Goal: Task Accomplishment & Management: Manage account settings

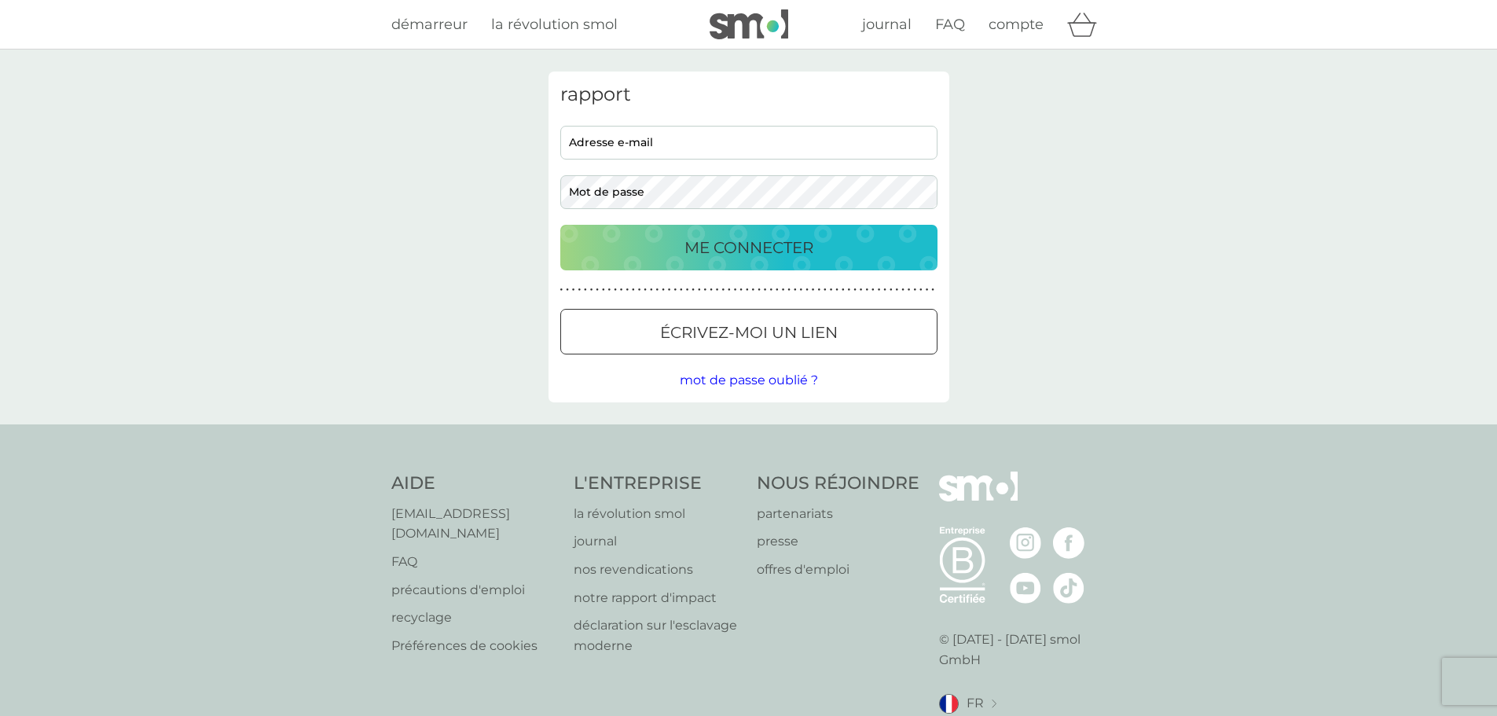
type input "[EMAIL_ADDRESS][DOMAIN_NAME]"
click at [745, 259] on p "ME CONNECTER" at bounding box center [748, 247] width 129 height 25
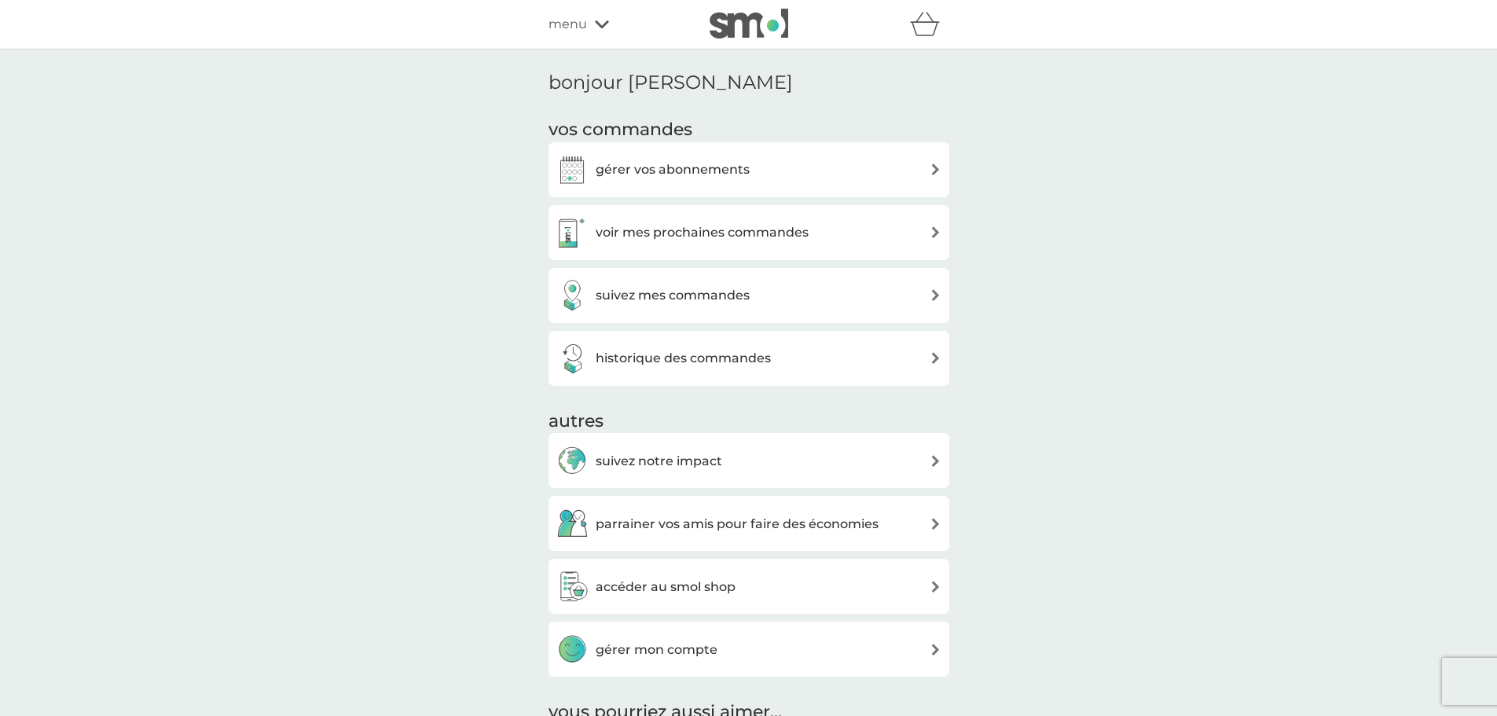
click at [725, 178] on h3 "gérer vos abonnements" at bounding box center [673, 170] width 154 height 20
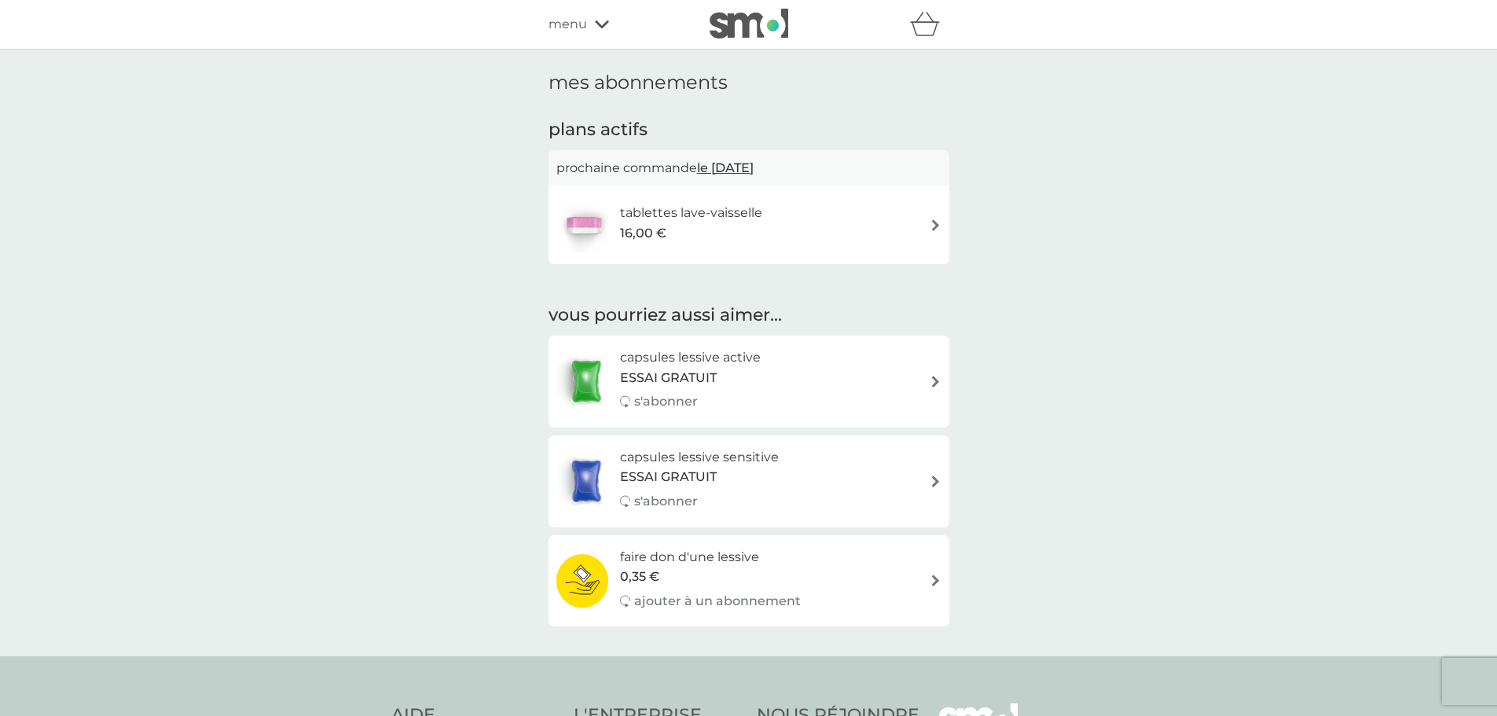
click at [939, 226] on img at bounding box center [936, 225] width 12 height 12
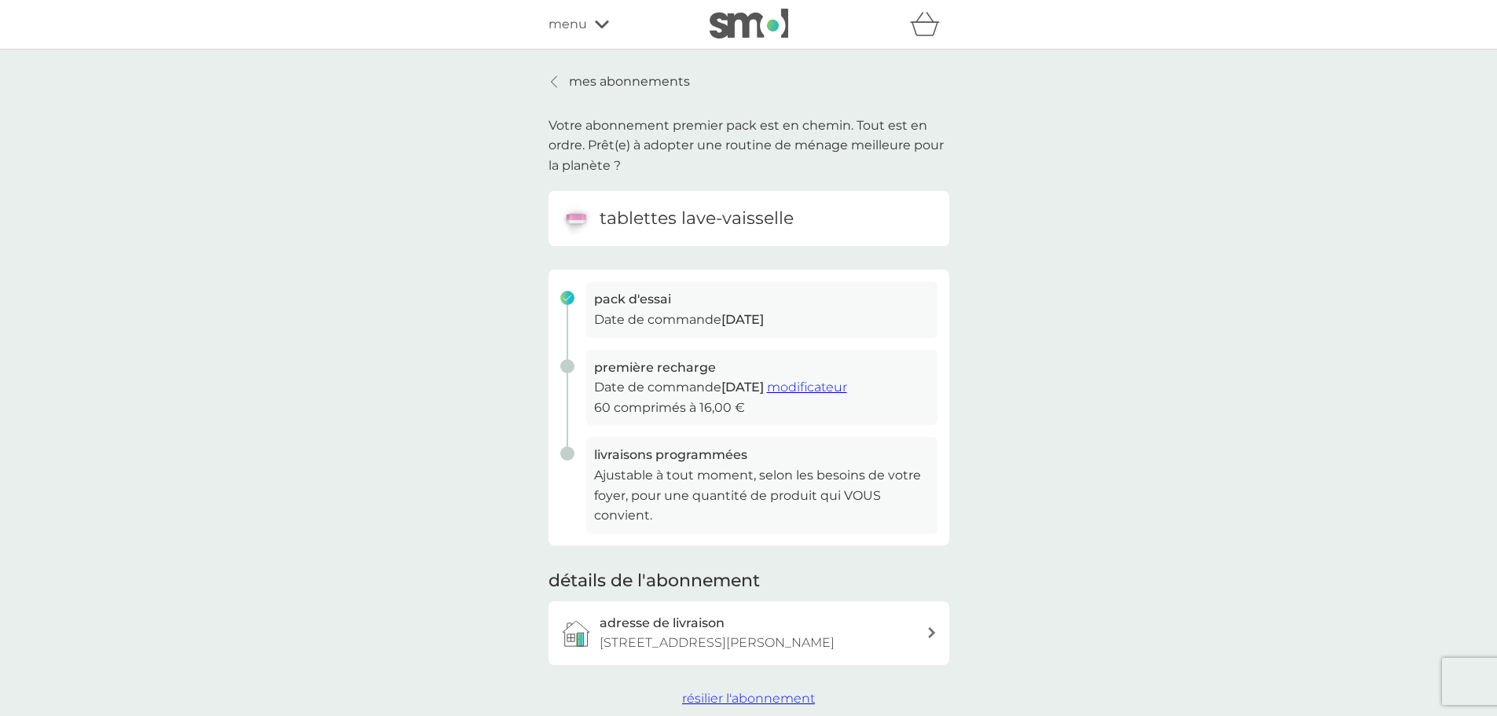
click at [847, 388] on font "modificateur" at bounding box center [807, 387] width 80 height 15
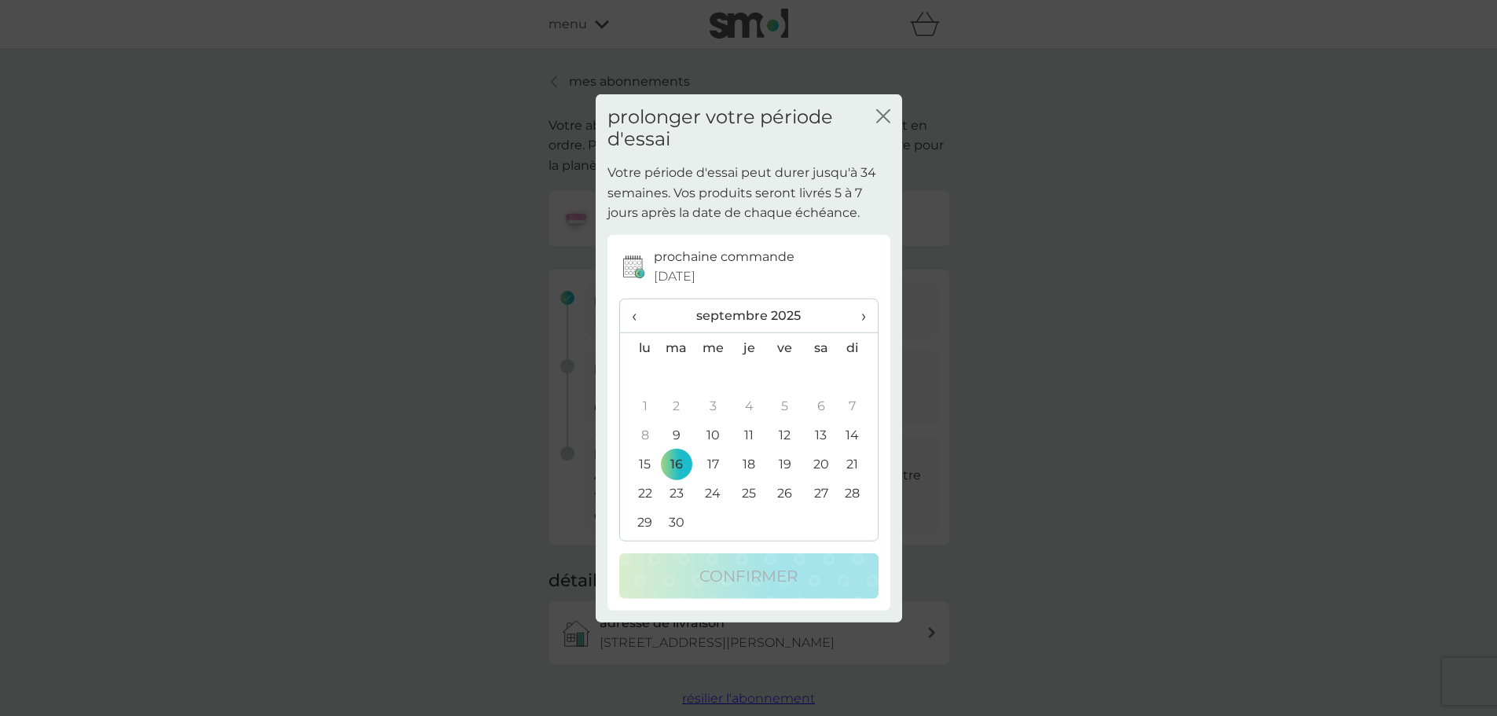
click at [889, 117] on icon "fermer" at bounding box center [883, 115] width 14 height 14
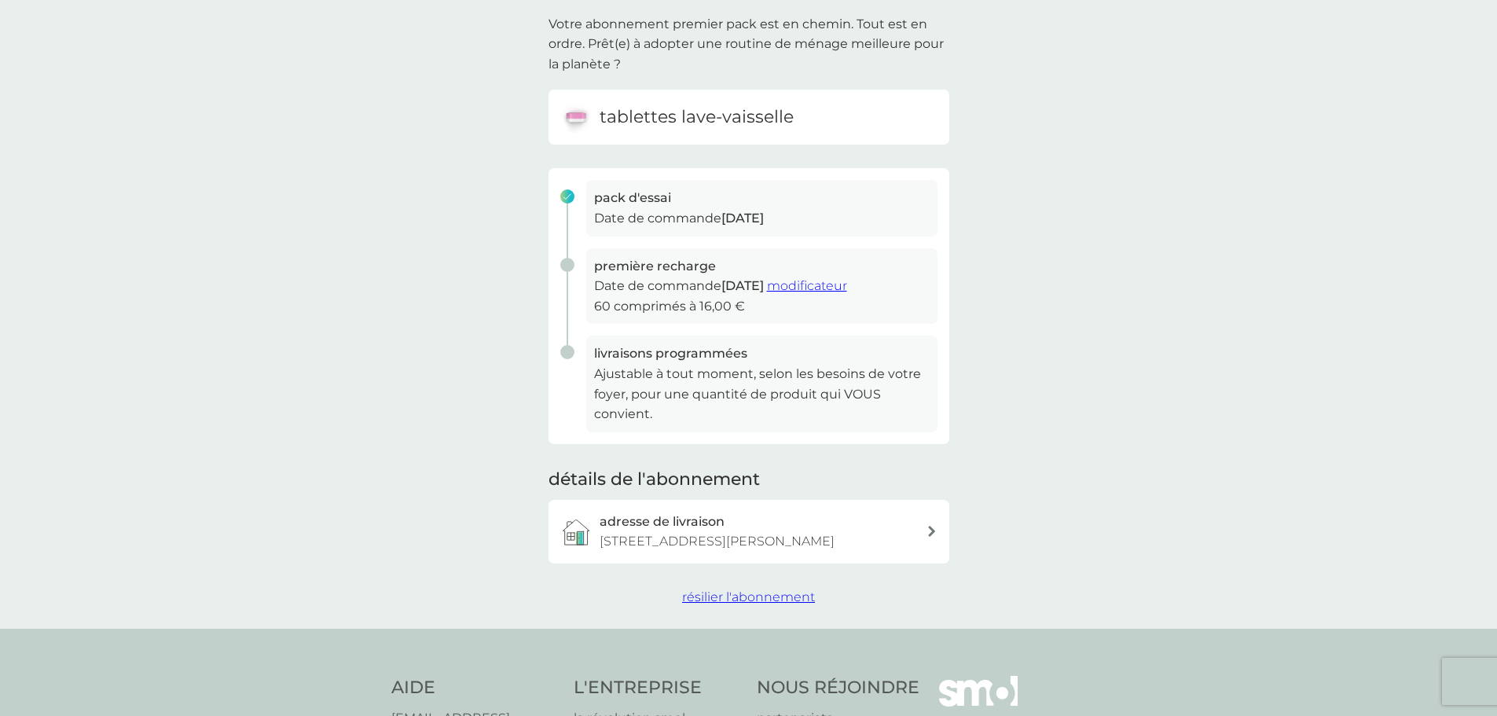
scroll to position [79, 0]
